Goal: Task Accomplishment & Management: Manage account settings

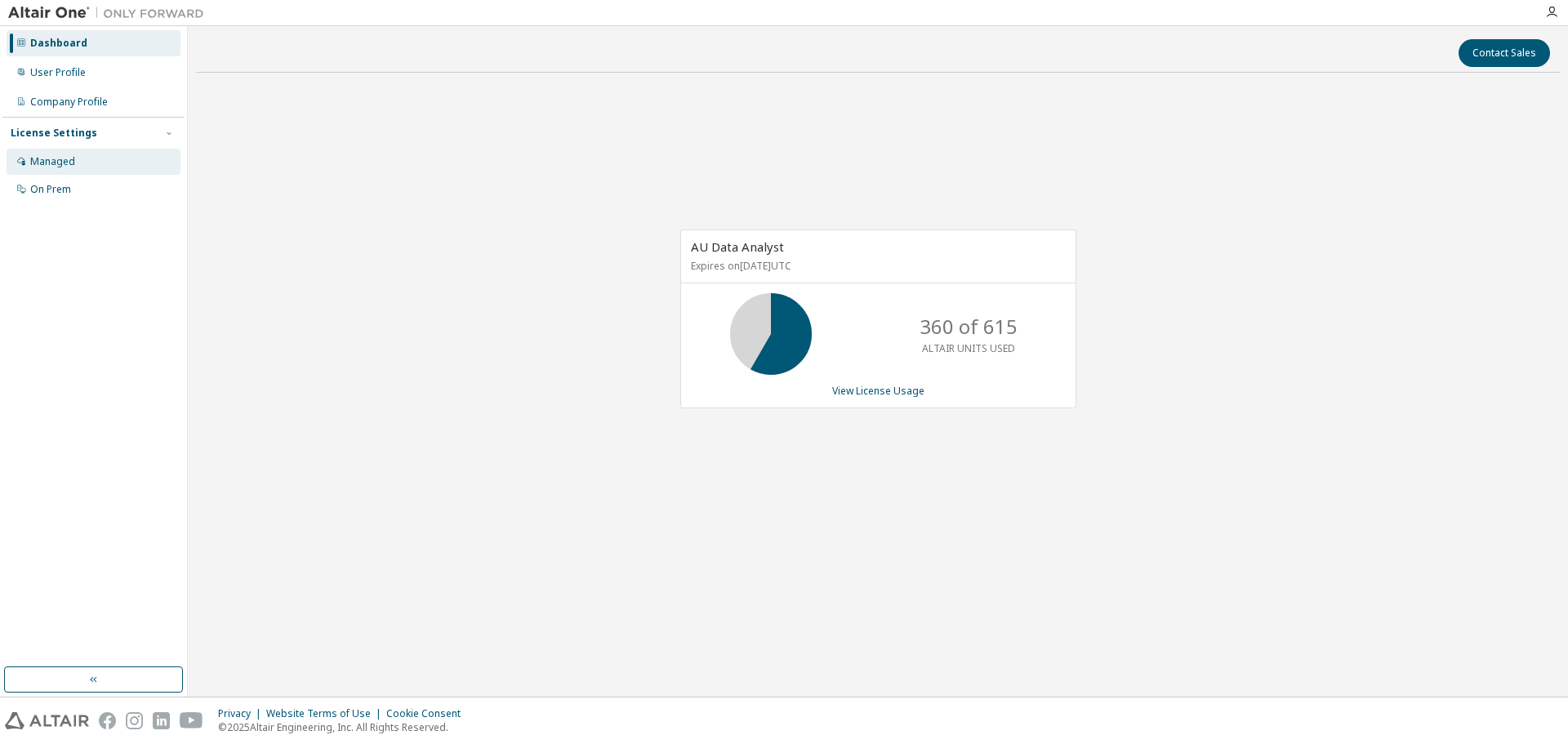
click at [68, 163] on div "Managed" at bounding box center [53, 161] width 45 height 13
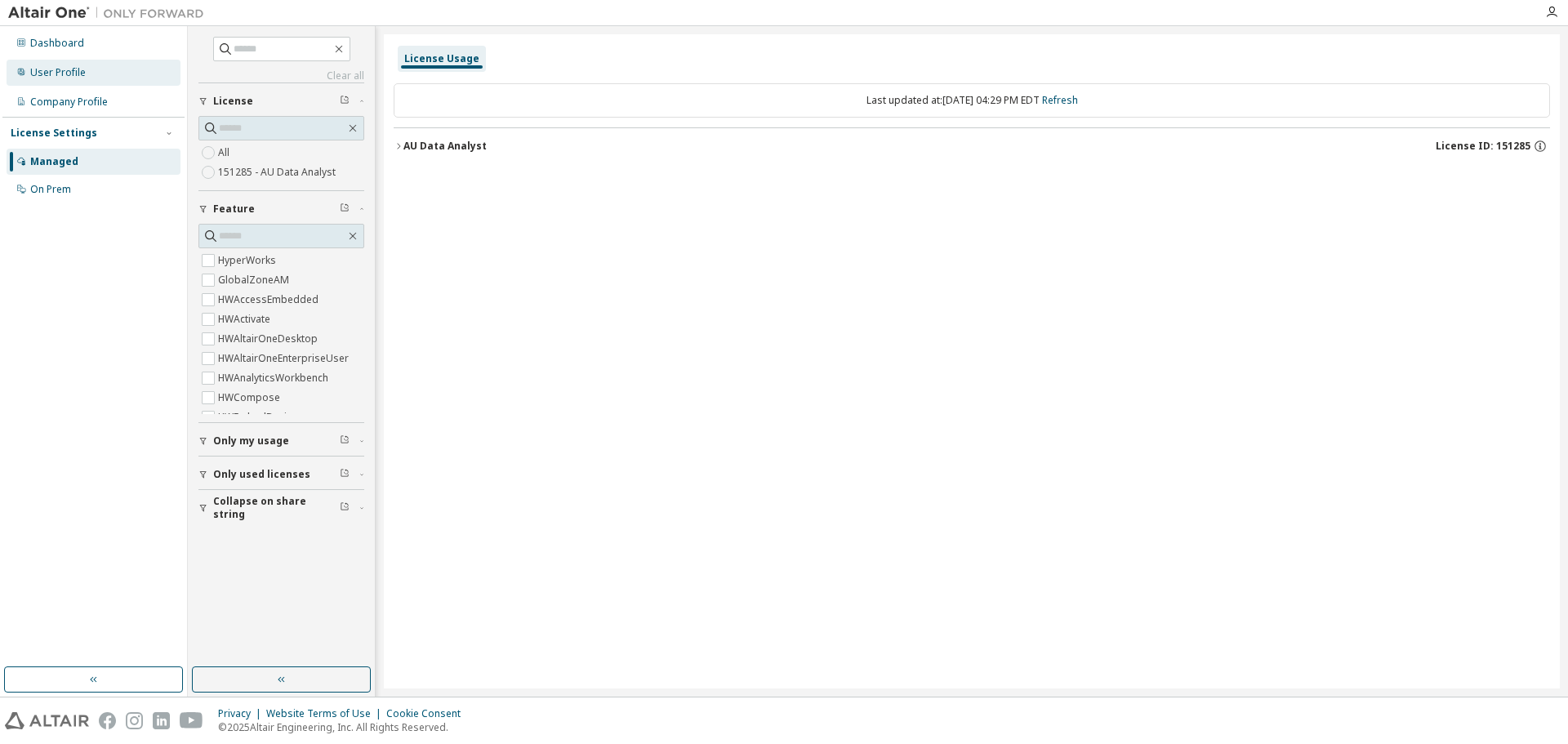
click at [75, 79] on div "User Profile" at bounding box center [93, 72] width 174 height 26
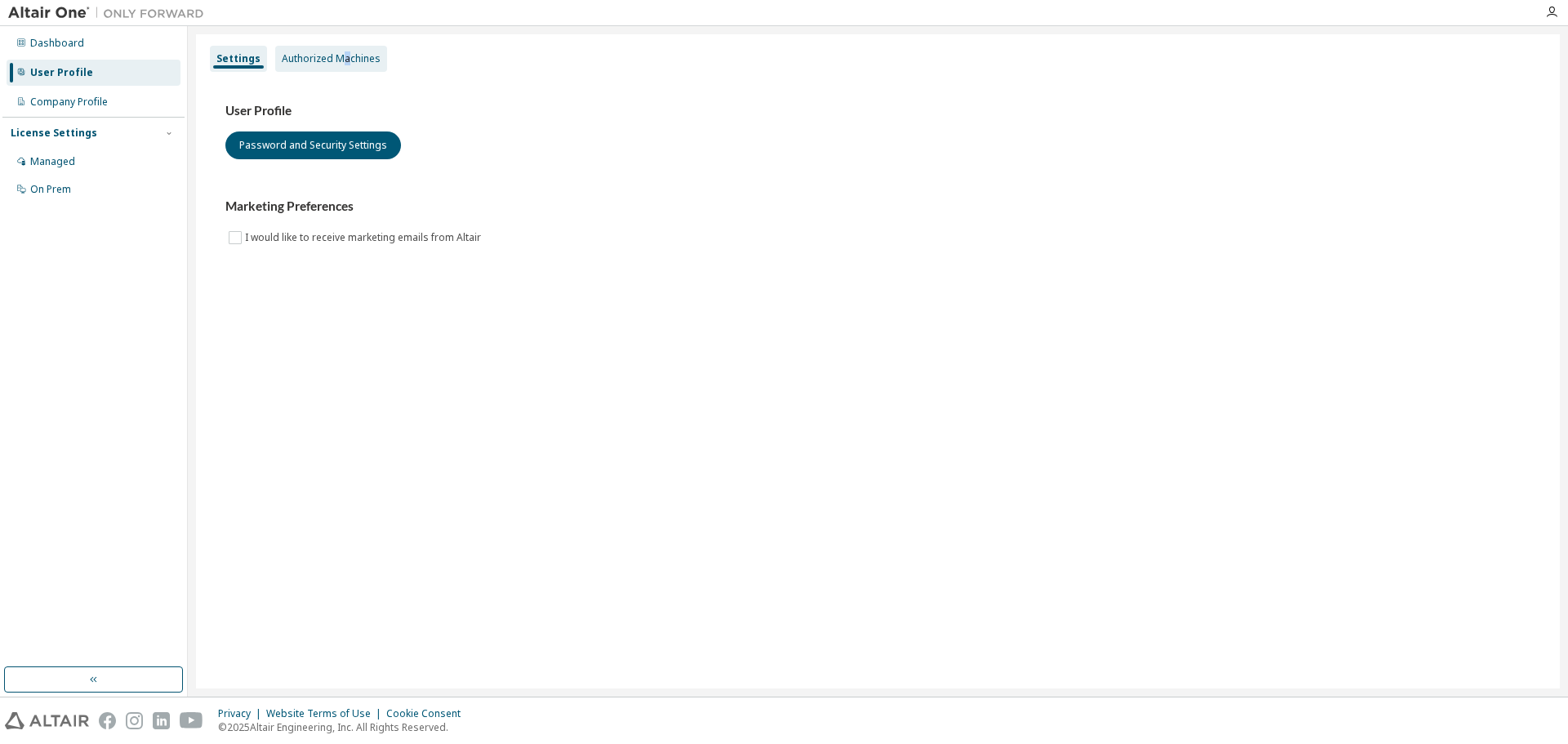
click at [342, 59] on div "Authorized Machines" at bounding box center [331, 59] width 99 height 13
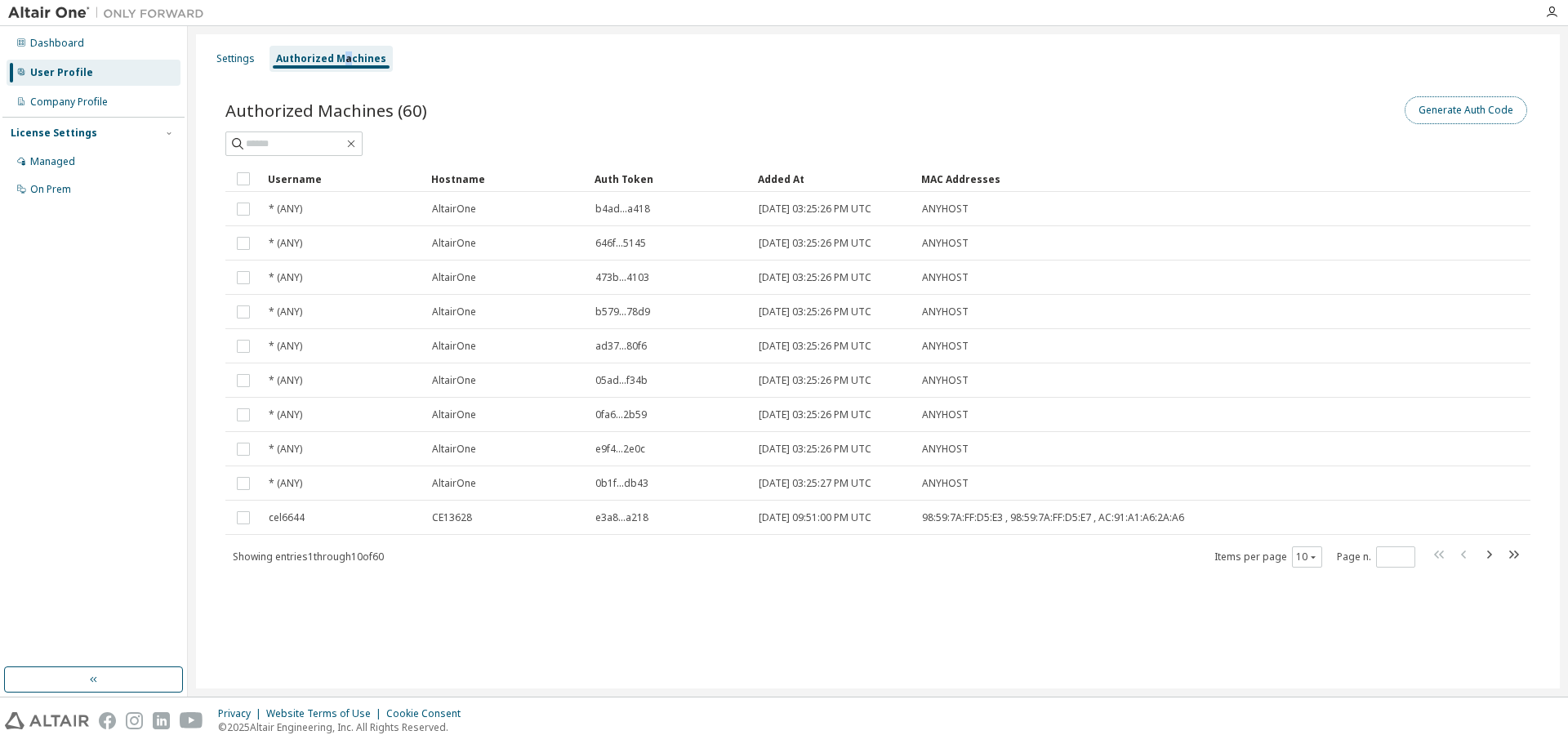
click at [1474, 116] on button "Generate Auth Code" at bounding box center [1466, 110] width 122 height 28
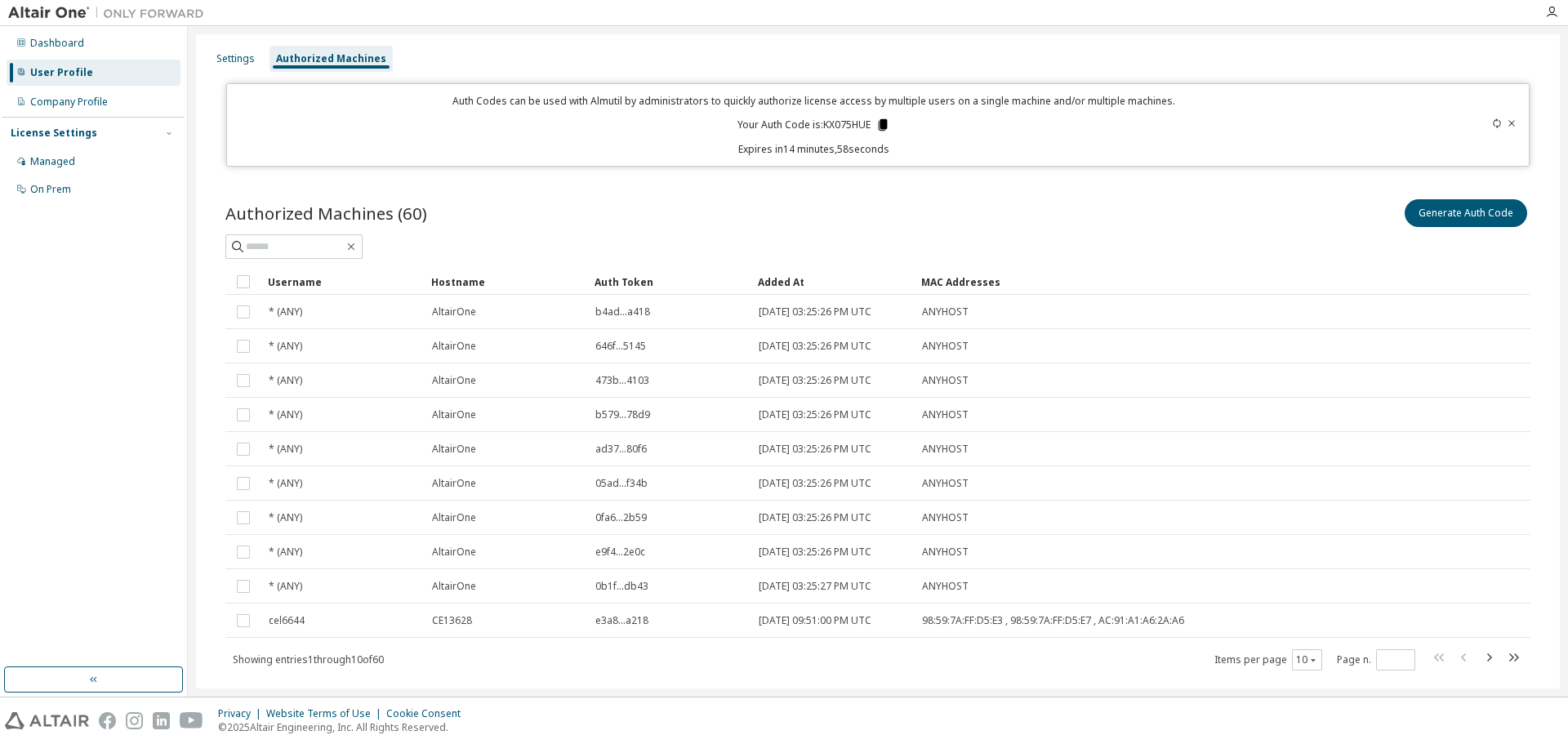
click at [882, 125] on icon at bounding box center [883, 124] width 9 height 11
